Goal: Task Accomplishment & Management: Use online tool/utility

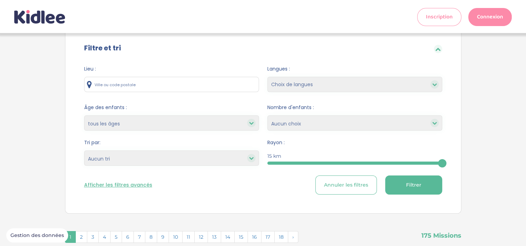
click at [251, 86] on input "text" at bounding box center [171, 84] width 175 height 15
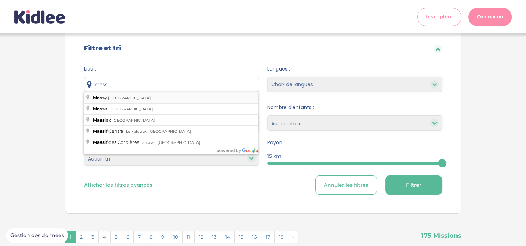
type input "Massy, France"
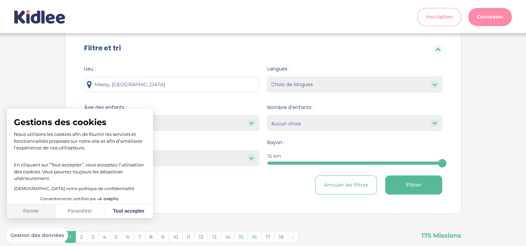
click at [42, 210] on button "Fermer" at bounding box center [31, 211] width 49 height 15
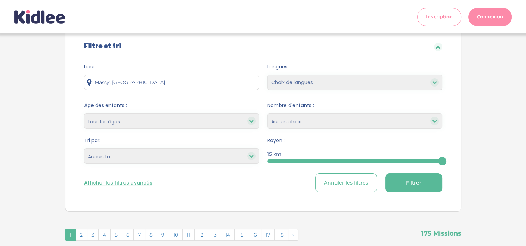
scroll to position [23, 0]
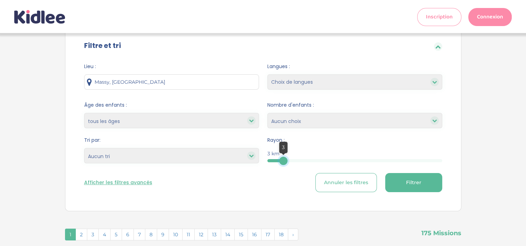
drag, startPoint x: 445, startPoint y: 164, endPoint x: 281, endPoint y: 143, distance: 165.2
click at [281, 157] on div "3" at bounding box center [283, 161] width 8 height 8
click at [424, 181] on button "Filtrer" at bounding box center [413, 182] width 57 height 19
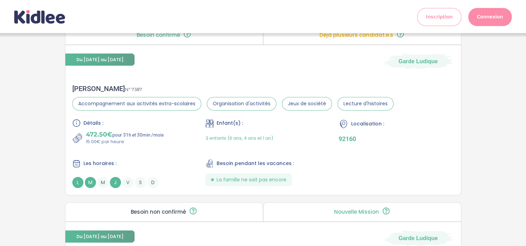
scroll to position [237, 0]
click at [112, 161] on span "Les horaires :" at bounding box center [99, 163] width 33 height 7
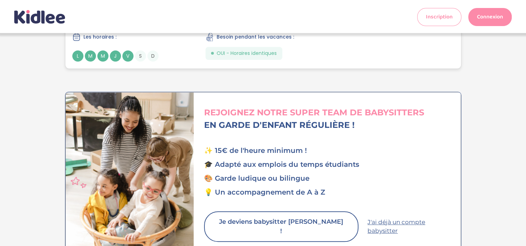
scroll to position [540, 0]
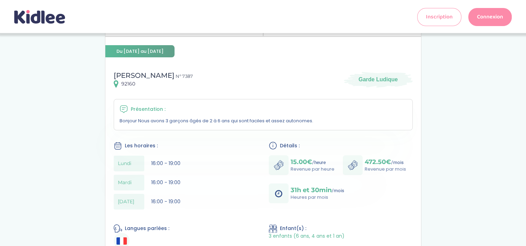
scroll to position [65, 0]
